Goal: Use online tool/utility: Utilize a website feature to perform a specific function

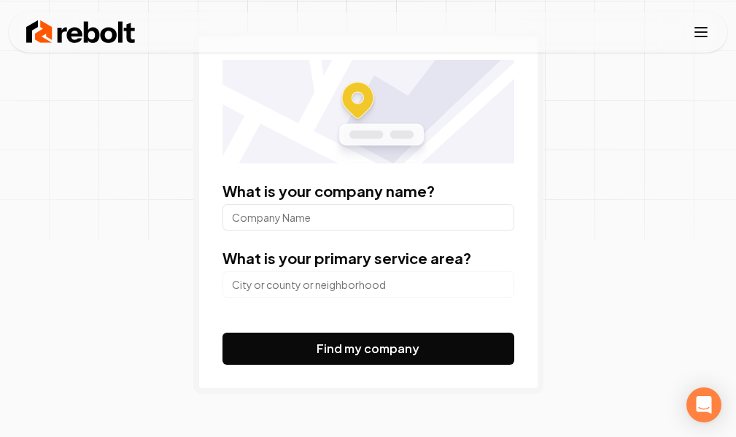
scroll to position [219, 0]
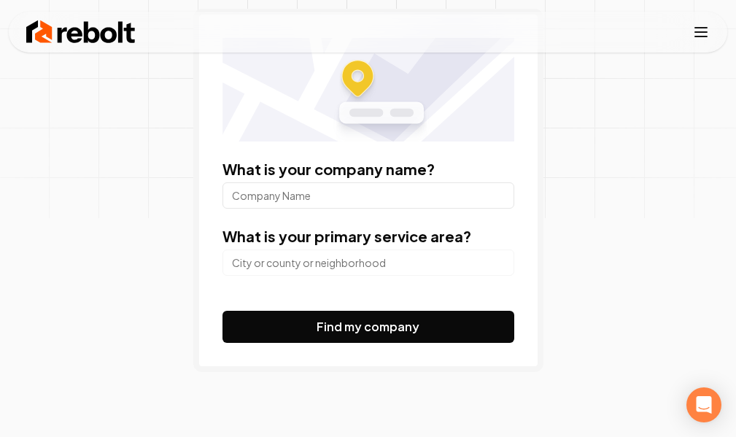
click at [359, 198] on input "What is your company name?" at bounding box center [368, 195] width 292 height 26
type input "dental arts of [US_STATE]"
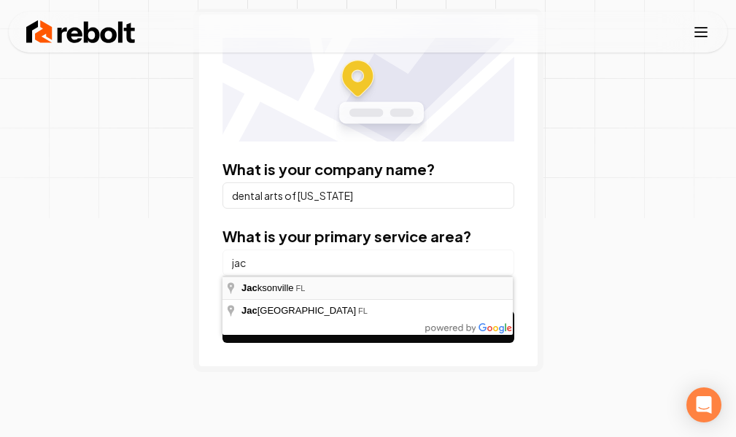
type input "[GEOGRAPHIC_DATA], [GEOGRAPHIC_DATA]"
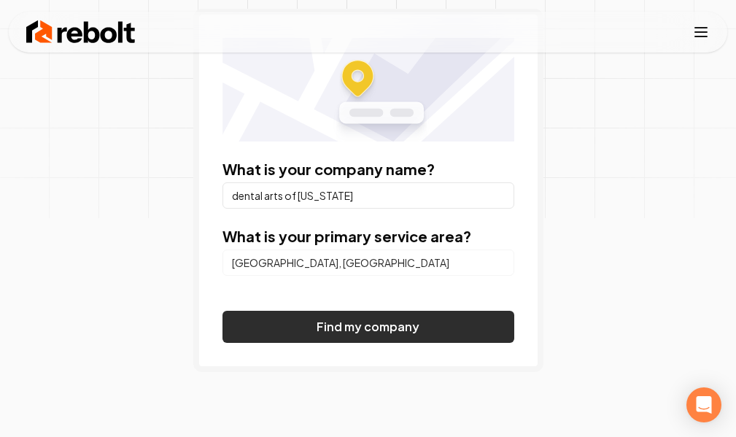
click at [339, 327] on button "Find my company" at bounding box center [368, 327] width 292 height 32
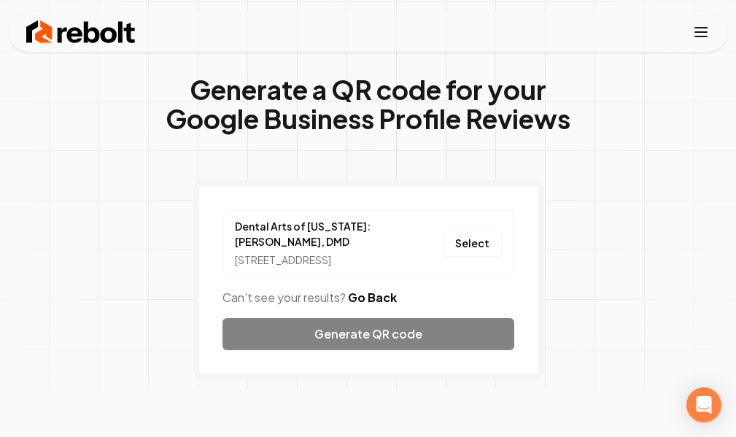
scroll to position [73, 0]
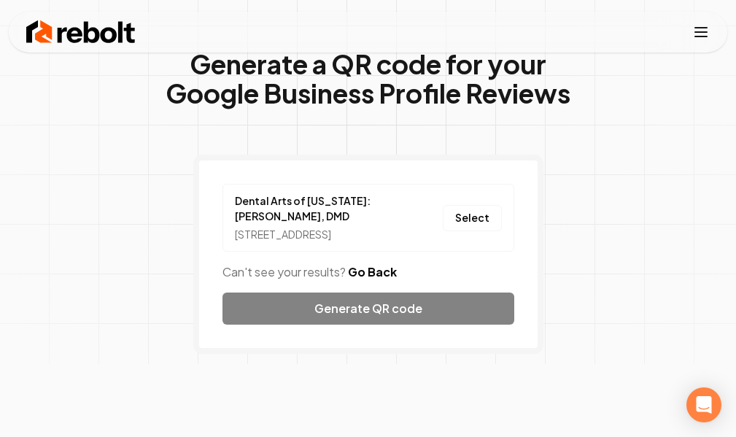
click at [368, 327] on div "Dental Arts of [US_STATE]: [PERSON_NAME], DMD [STREET_ADDRESS] Select Can't see…" at bounding box center [368, 254] width 350 height 199
click at [473, 224] on button "Select" at bounding box center [472, 218] width 59 height 26
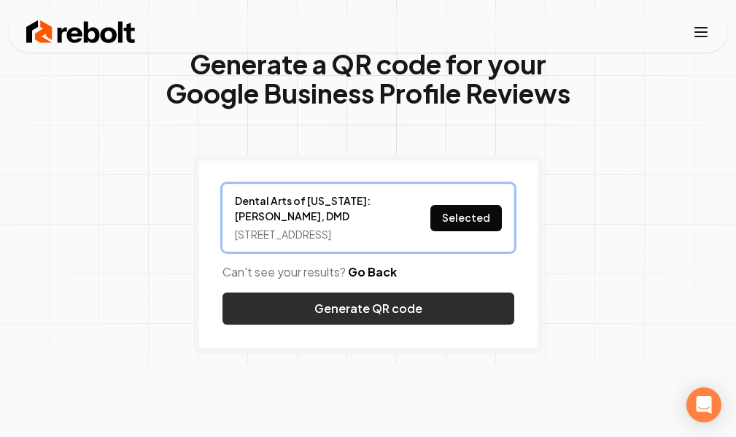
click at [419, 315] on button "Generate QR code" at bounding box center [368, 308] width 292 height 32
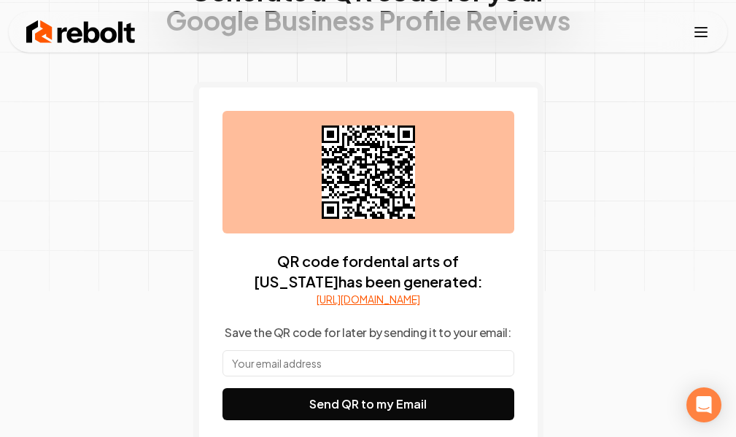
scroll to position [219, 0]
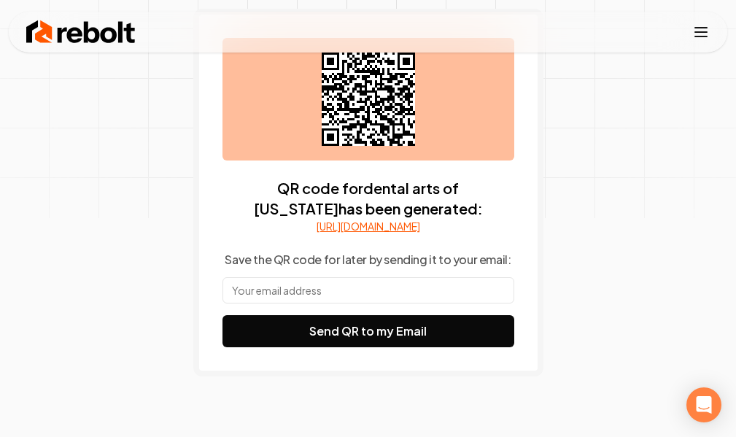
click at [346, 303] on input "text" at bounding box center [368, 290] width 292 height 26
type input "[EMAIL_ADDRESS][DOMAIN_NAME]"
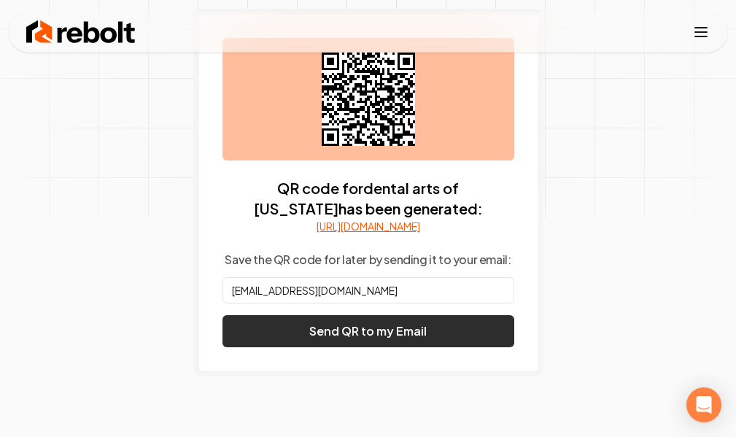
click at [353, 345] on button "Send QR to my Email" at bounding box center [368, 331] width 292 height 32
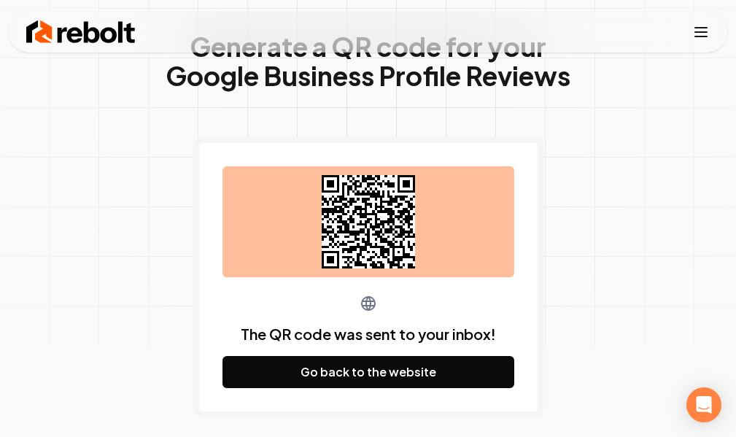
scroll to position [73, 0]
